Goal: Find specific page/section: Find specific page/section

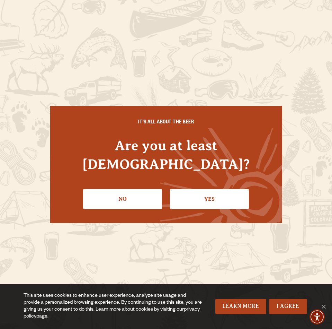
click at [201, 189] on link "Yes" at bounding box center [209, 199] width 79 height 20
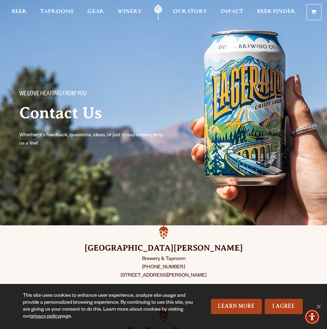
drag, startPoint x: 126, startPoint y: 224, endPoint x: 134, endPoint y: 197, distance: 28.3
click at [126, 223] on img at bounding box center [163, 112] width 327 height 225
click at [125, 259] on p "Brewery & Taproom (970) 498-9070 800 East Lincoln Ave Fort Collins, CO 80524" at bounding box center [163, 267] width 292 height 25
click at [25, 12] on span "Beer" at bounding box center [19, 12] width 15 height 6
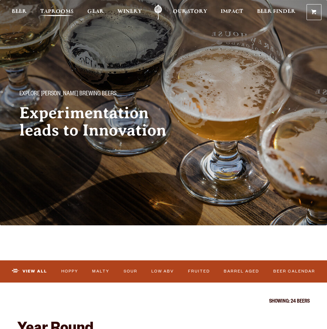
click at [55, 12] on span "Taprooms" at bounding box center [56, 12] width 33 height 6
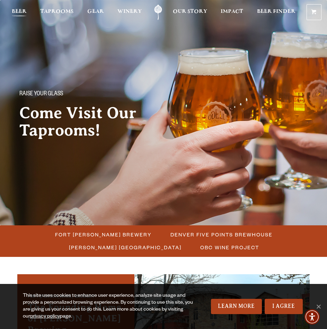
click at [22, 9] on span "Beer" at bounding box center [19, 12] width 15 height 6
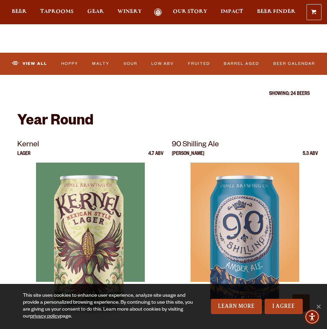
scroll to position [208, 0]
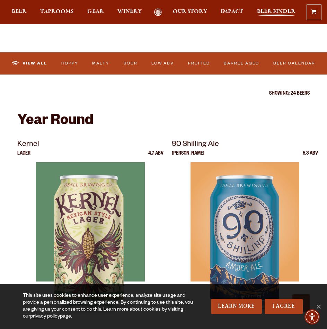
click at [272, 9] on span "Beer Finder" at bounding box center [276, 12] width 38 height 6
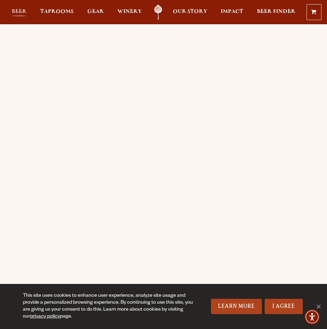
click at [26, 11] on span "Beer" at bounding box center [19, 12] width 15 height 6
